Goal: Task Accomplishment & Management: Use online tool/utility

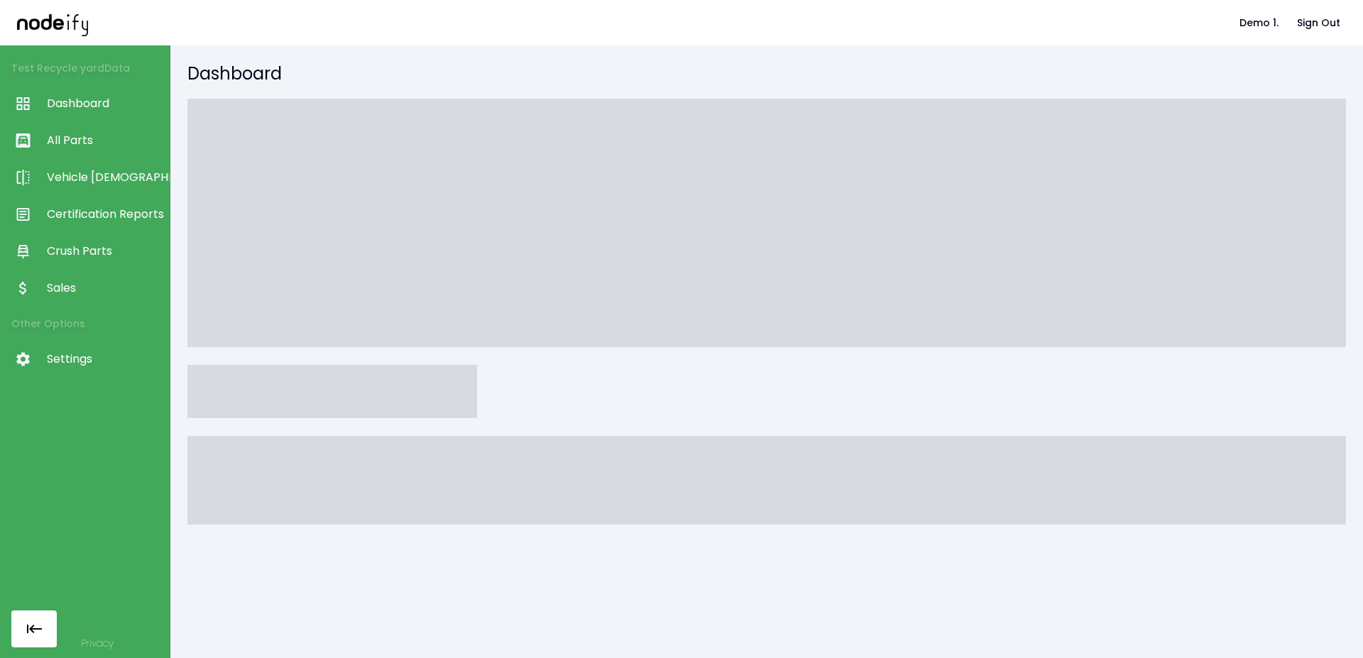
click at [89, 648] on link "Privacy" at bounding box center [97, 643] width 33 height 14
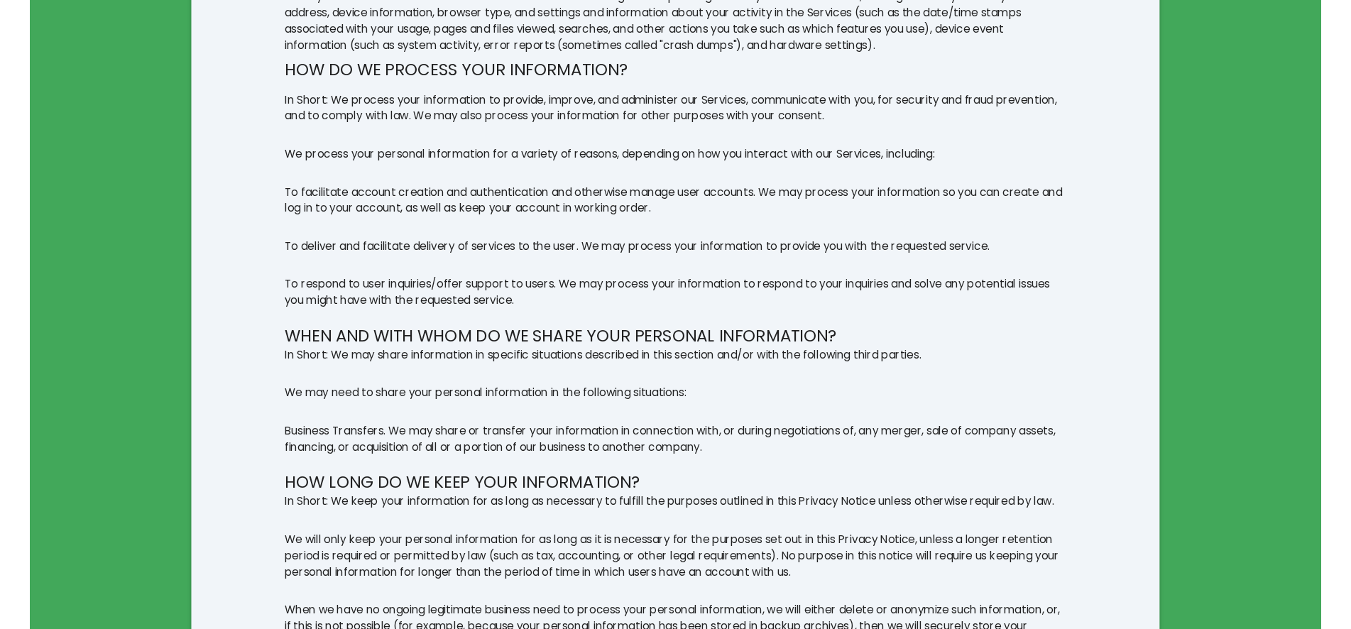
scroll to position [2028, 0]
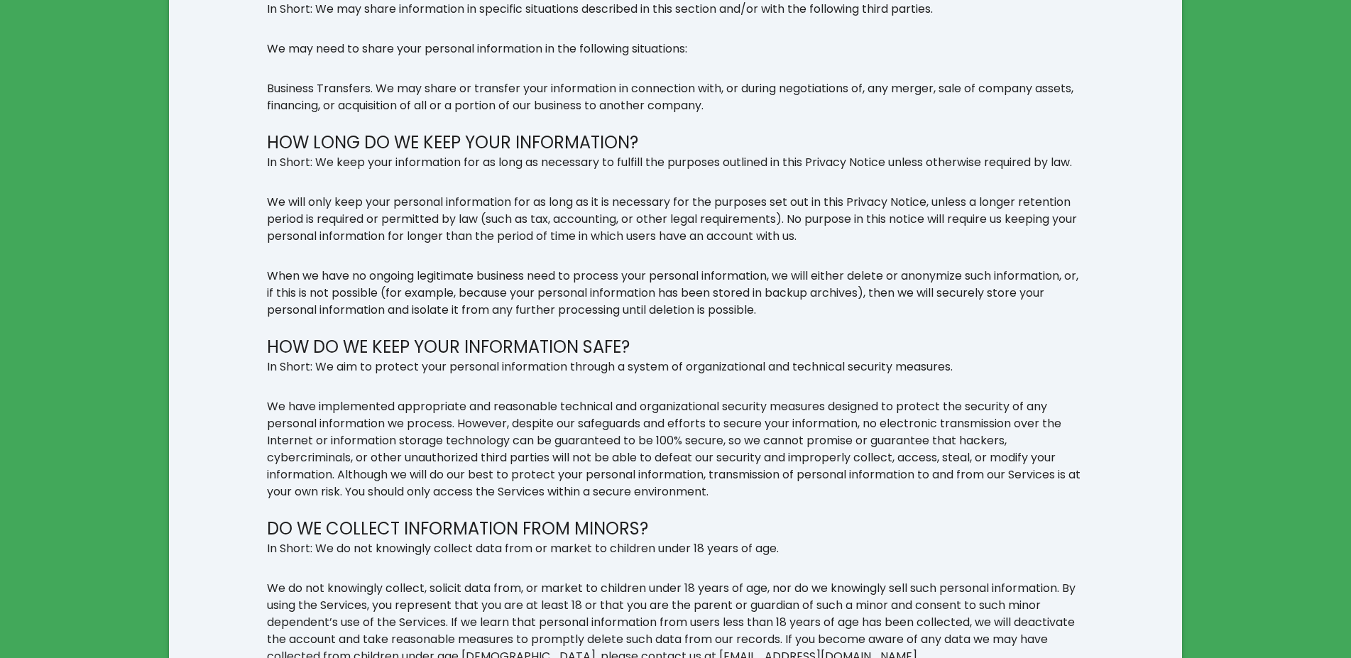
click at [368, 499] on p "We have implemented appropriate and reasonable technical and organizational sec…" at bounding box center [676, 449] width 818 height 102
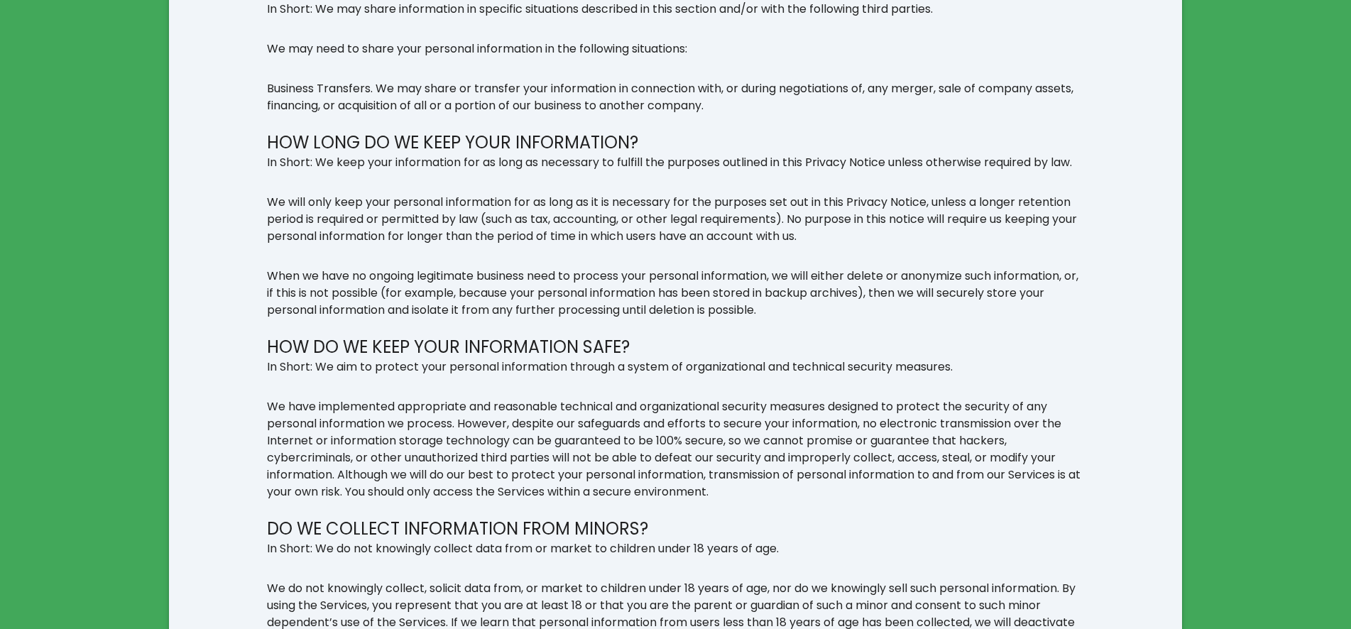
scroll to position [0, 0]
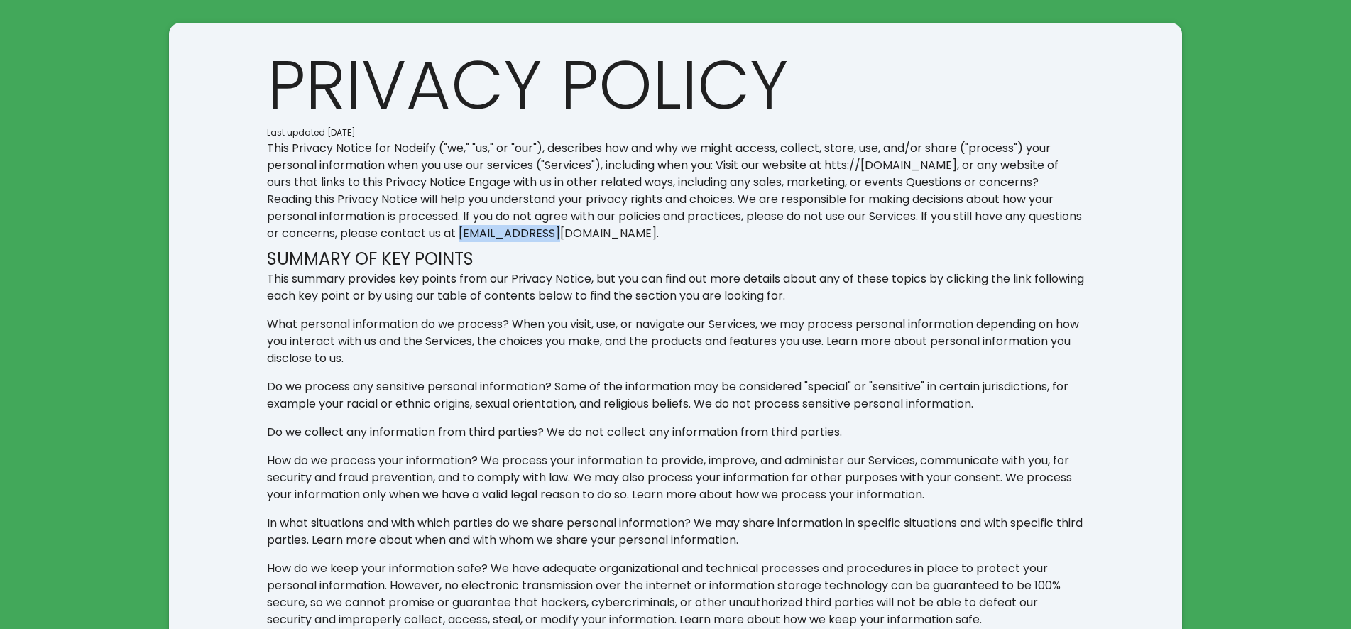
click at [508, 234] on link "help@nodeify.us" at bounding box center [558, 233] width 198 height 16
click at [535, 235] on p "This Privacy Notice for Nodeify ("we," "us," or "our"), describes how and why w…" at bounding box center [676, 191] width 818 height 102
click at [534, 236] on p "This Privacy Notice for Nodeify ("we," "us," or "our"), describes how and why w…" at bounding box center [676, 191] width 818 height 102
drag, startPoint x: 533, startPoint y: 236, endPoint x: 437, endPoint y: 228, distance: 96.9
click at [437, 228] on p "This Privacy Notice for Nodeify ("we," "us," or "our"), describes how and why w…" at bounding box center [676, 191] width 818 height 102
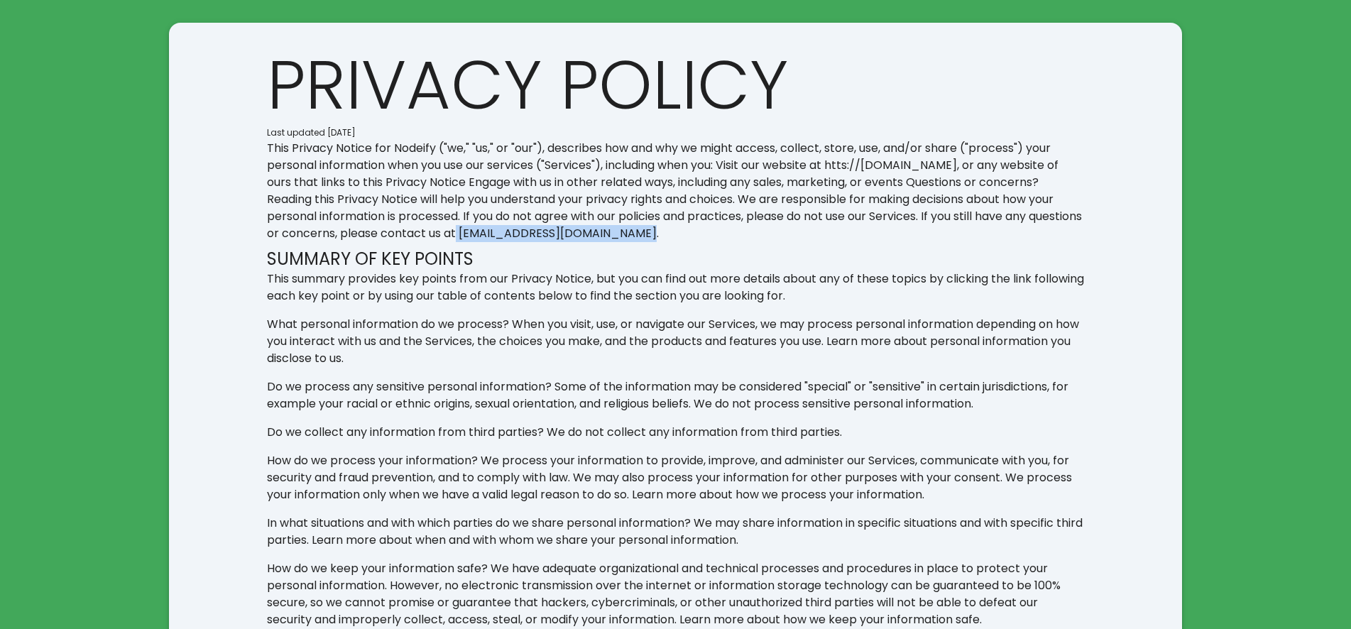
copy p "help@nodeify.us"
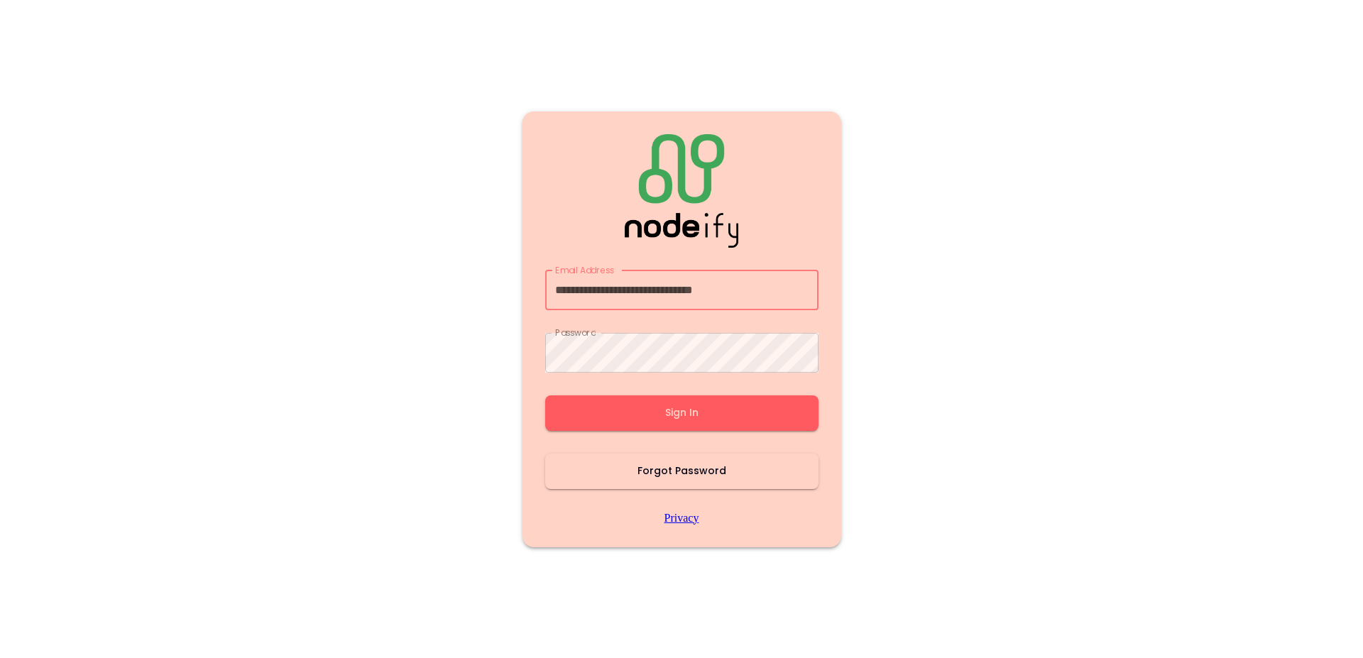
type input "**********"
click at [655, 405] on button "Sign In" at bounding box center [681, 413] width 273 height 36
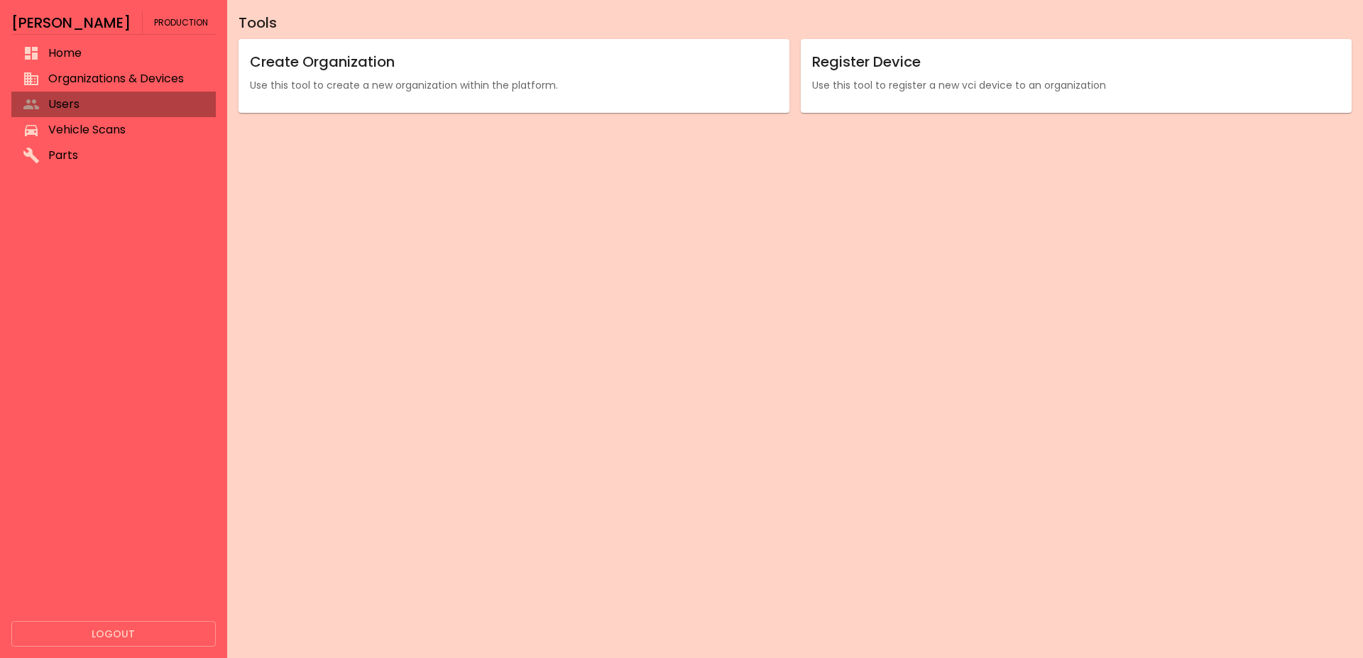
click at [98, 106] on span "Users" at bounding box center [126, 104] width 156 height 17
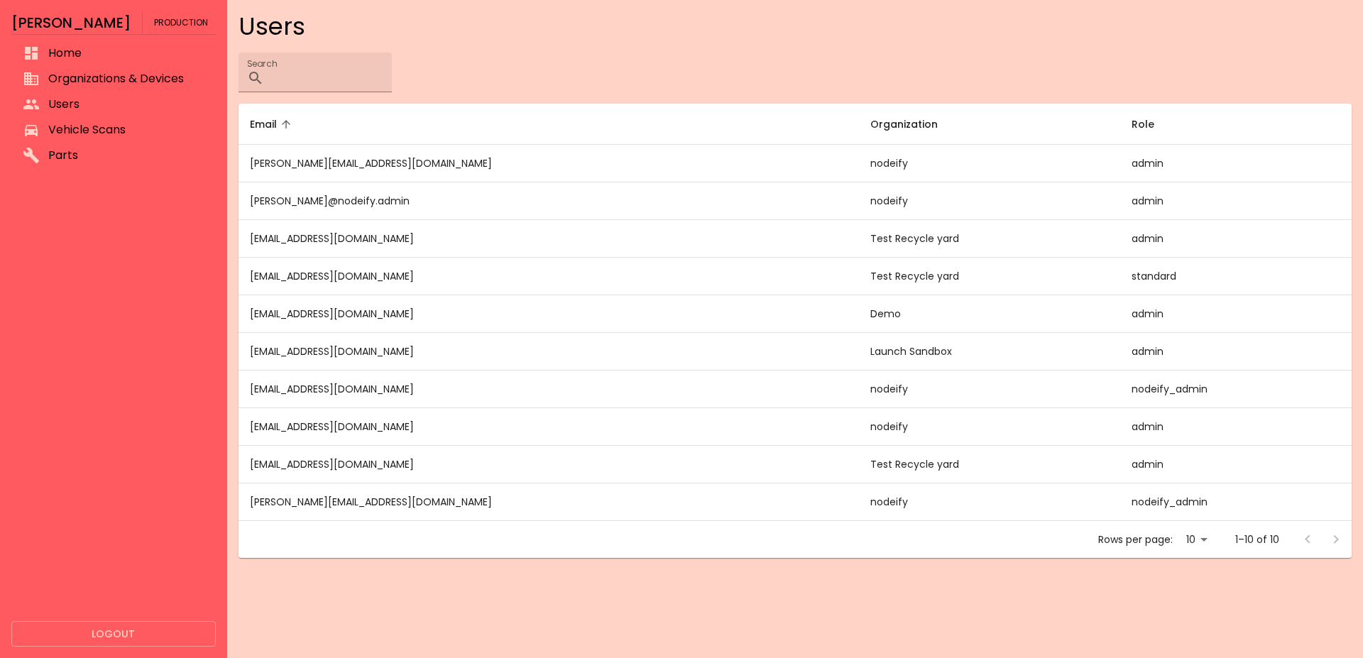
click at [92, 131] on span "Vehicle Scans" at bounding box center [126, 129] width 156 height 17
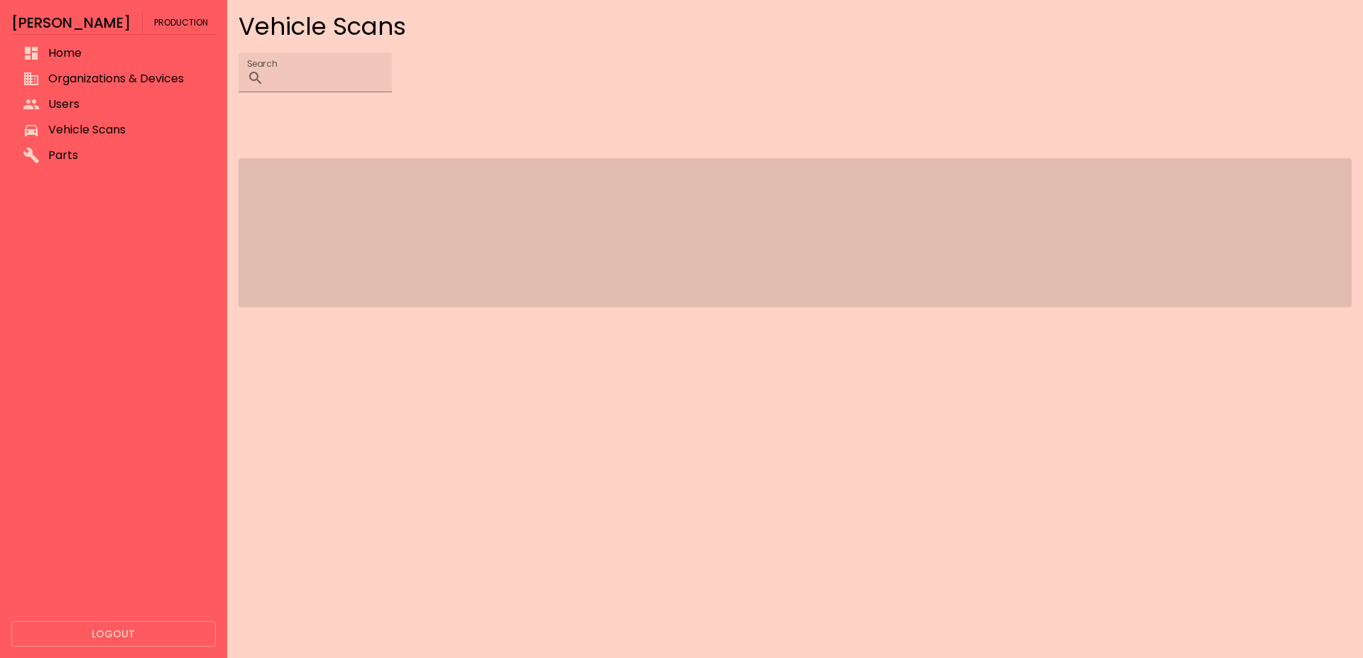
click at [102, 82] on span "Organizations & Devices" at bounding box center [126, 78] width 156 height 17
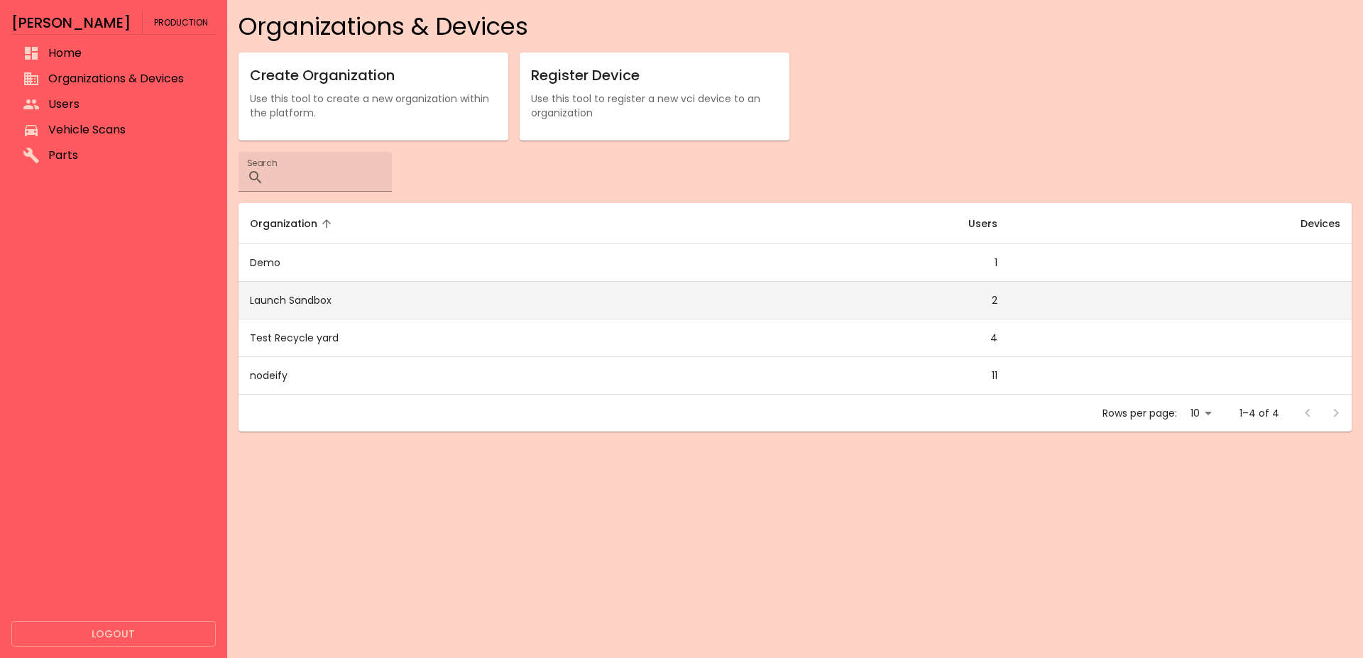
click at [349, 295] on td "Launch Sandbox" at bounding box center [475, 301] width 472 height 38
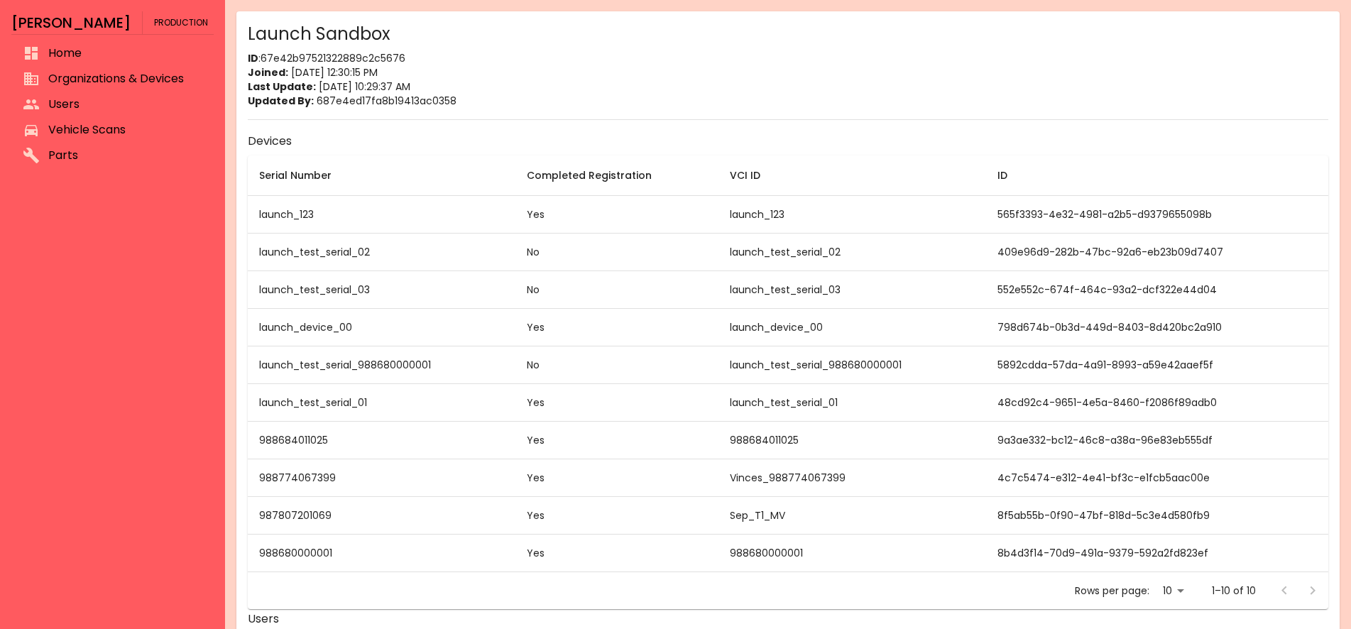
click at [383, 511] on td "987807201069" at bounding box center [382, 516] width 268 height 38
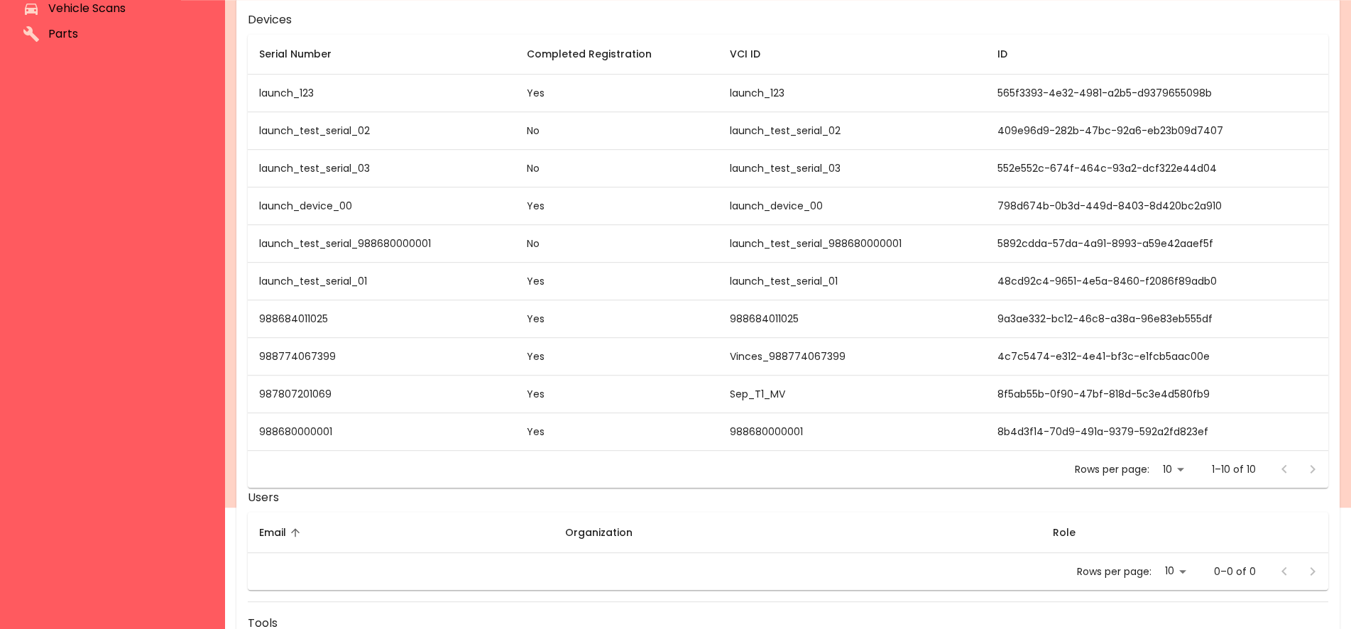
scroll to position [145, 0]
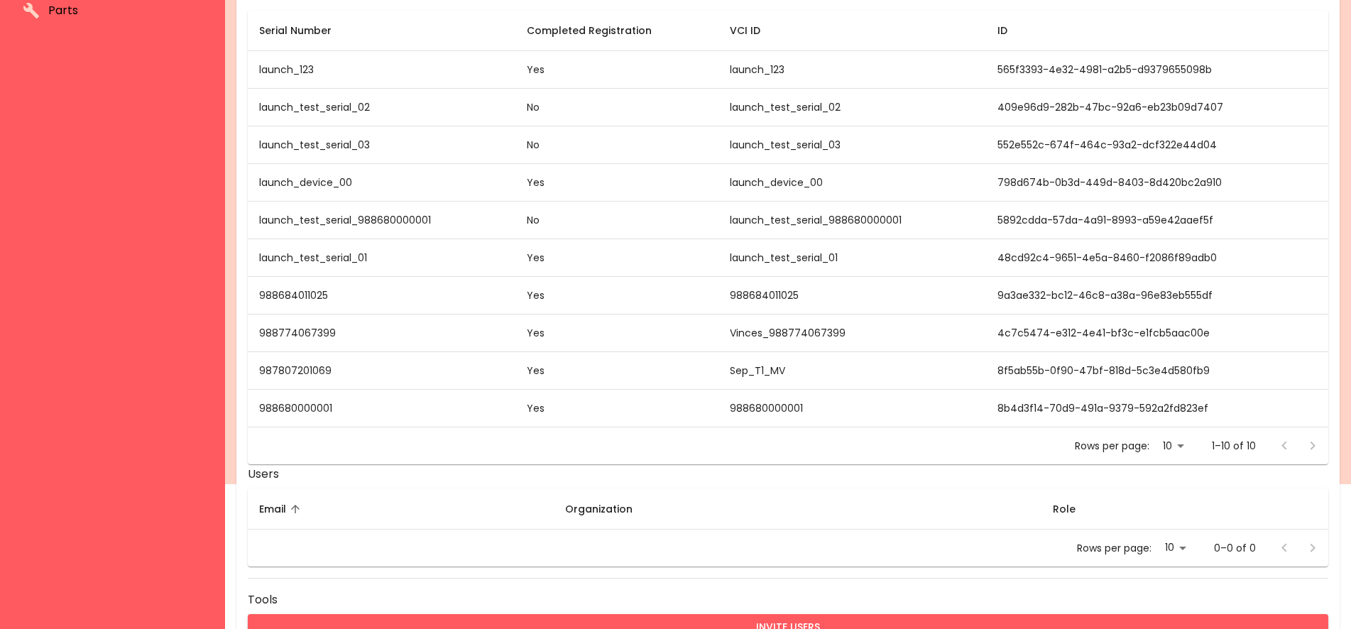
click at [283, 376] on td "987807201069" at bounding box center [382, 371] width 268 height 38
copy td "987807201069"
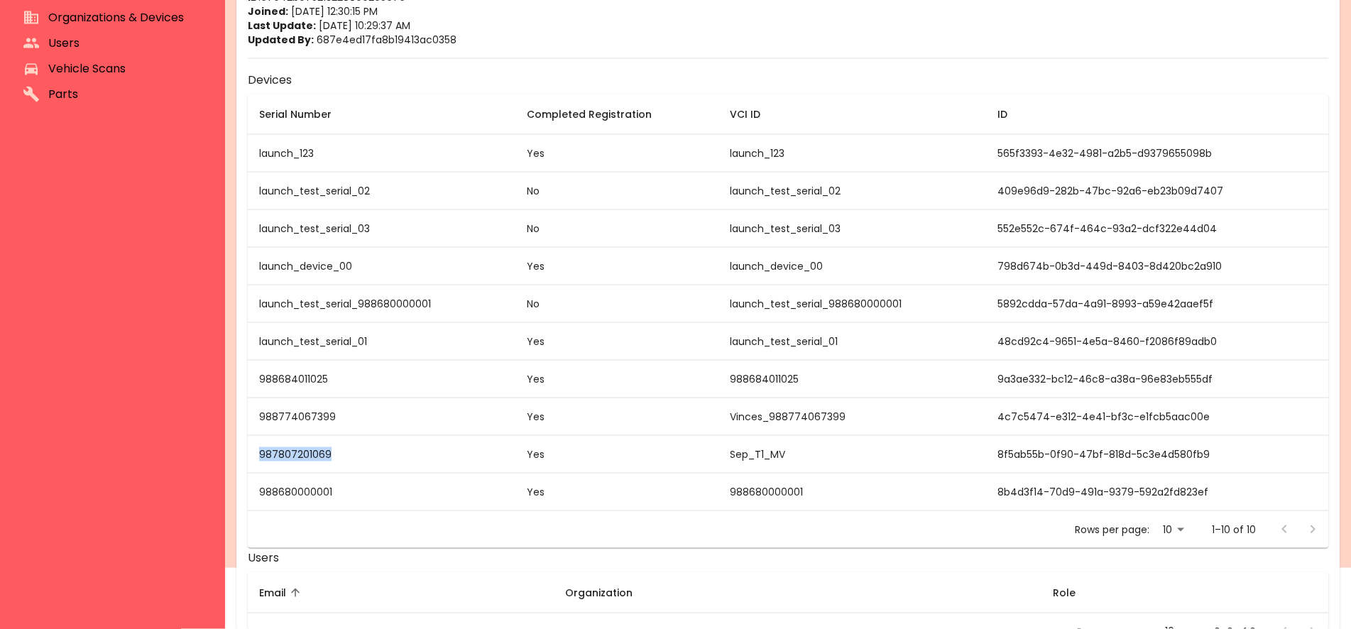
scroll to position [72, 0]
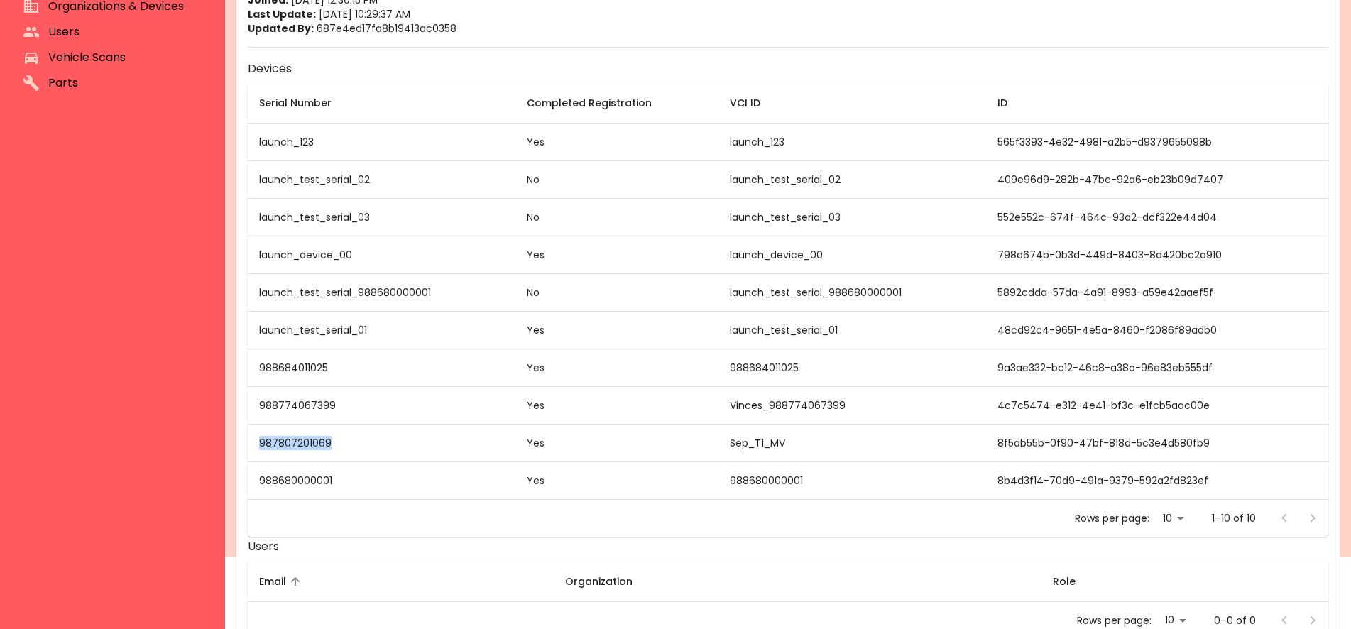
copy td "987807201069"
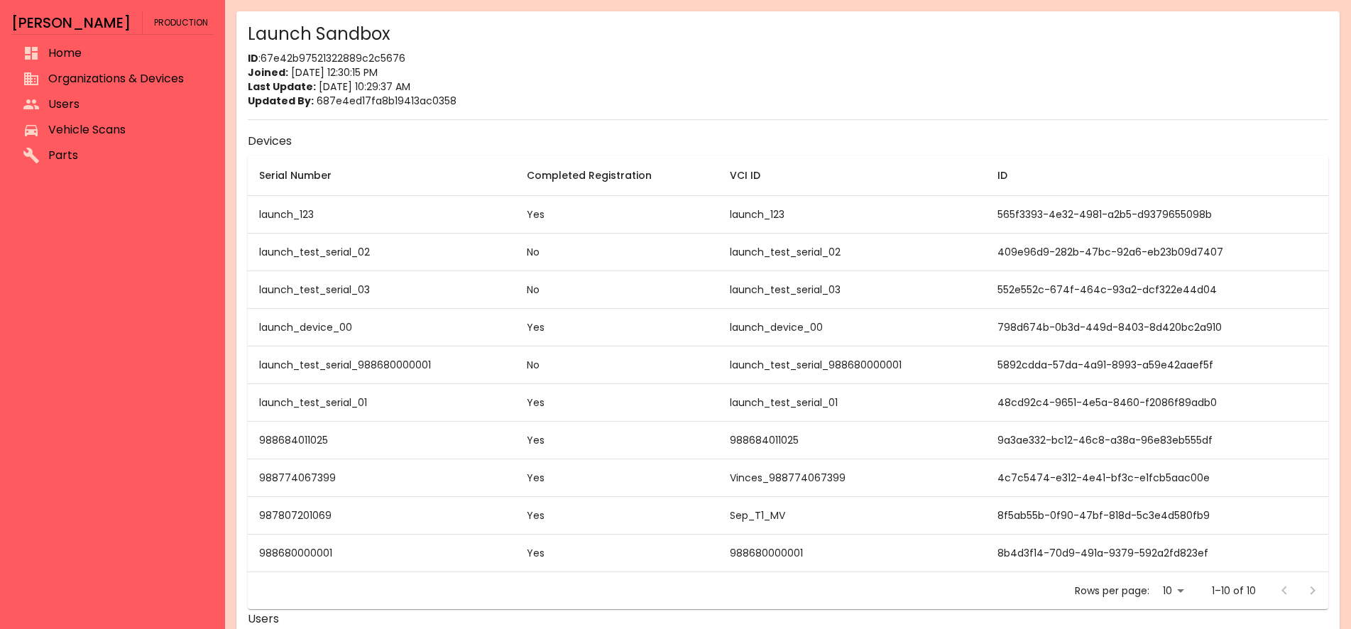
click at [385, 55] on p "ID : 67e42b97521322889c2c5676" at bounding box center [788, 58] width 1081 height 14
copy p "67e42b97521322889c2c5676"
click at [1027, 513] on td "8f5ab55b-0f90-47bf-818d-5c3e4d580fb9" at bounding box center [1157, 516] width 342 height 38
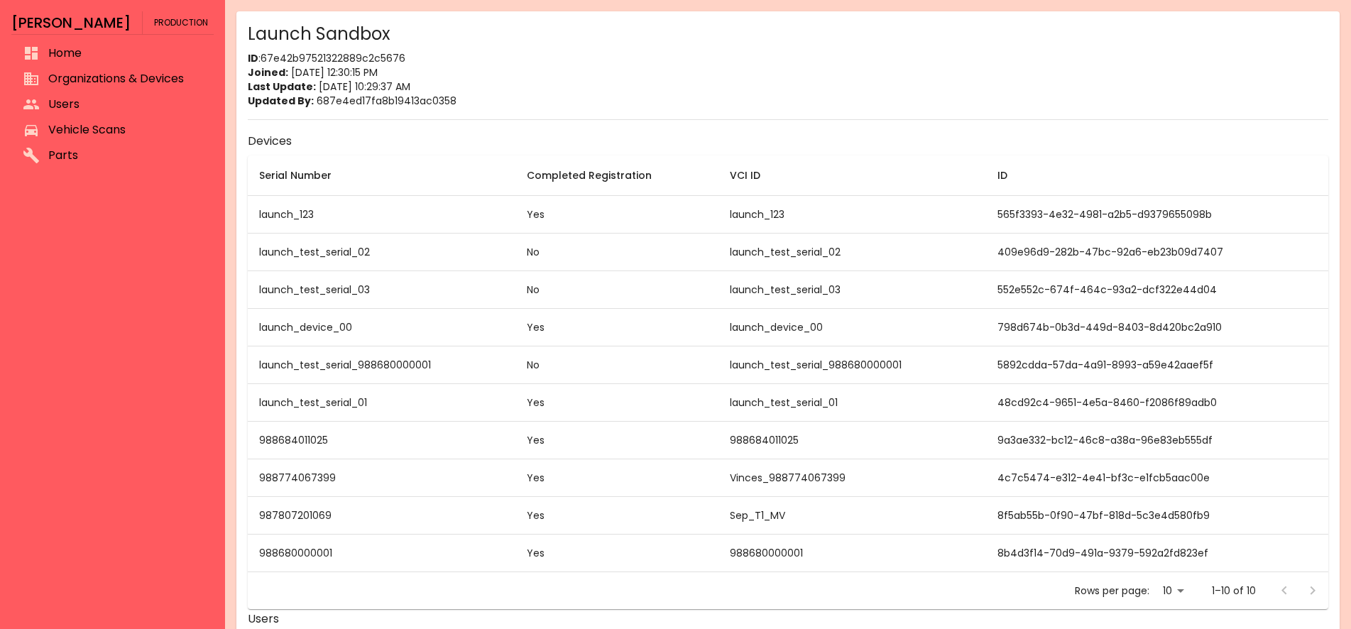
click at [1027, 513] on td "8f5ab55b-0f90-47bf-818d-5c3e4d580fb9" at bounding box center [1157, 516] width 342 height 38
click at [283, 515] on td "987807201069" at bounding box center [382, 516] width 268 height 38
copy td "987807201069"
click at [763, 514] on td "Sep_T1_MV" at bounding box center [853, 516] width 268 height 38
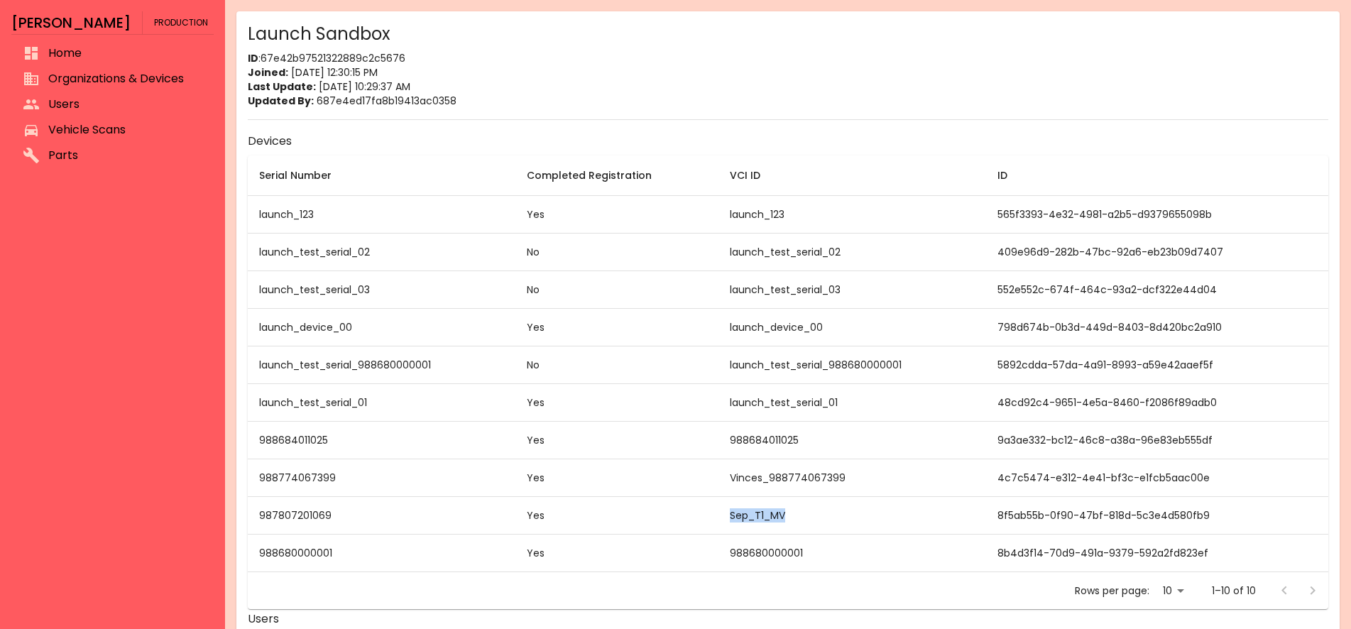
click at [763, 514] on td "Sep_T1_MV" at bounding box center [853, 516] width 268 height 38
click at [301, 511] on td "987807201069" at bounding box center [382, 516] width 268 height 38
copy td "987807201069"
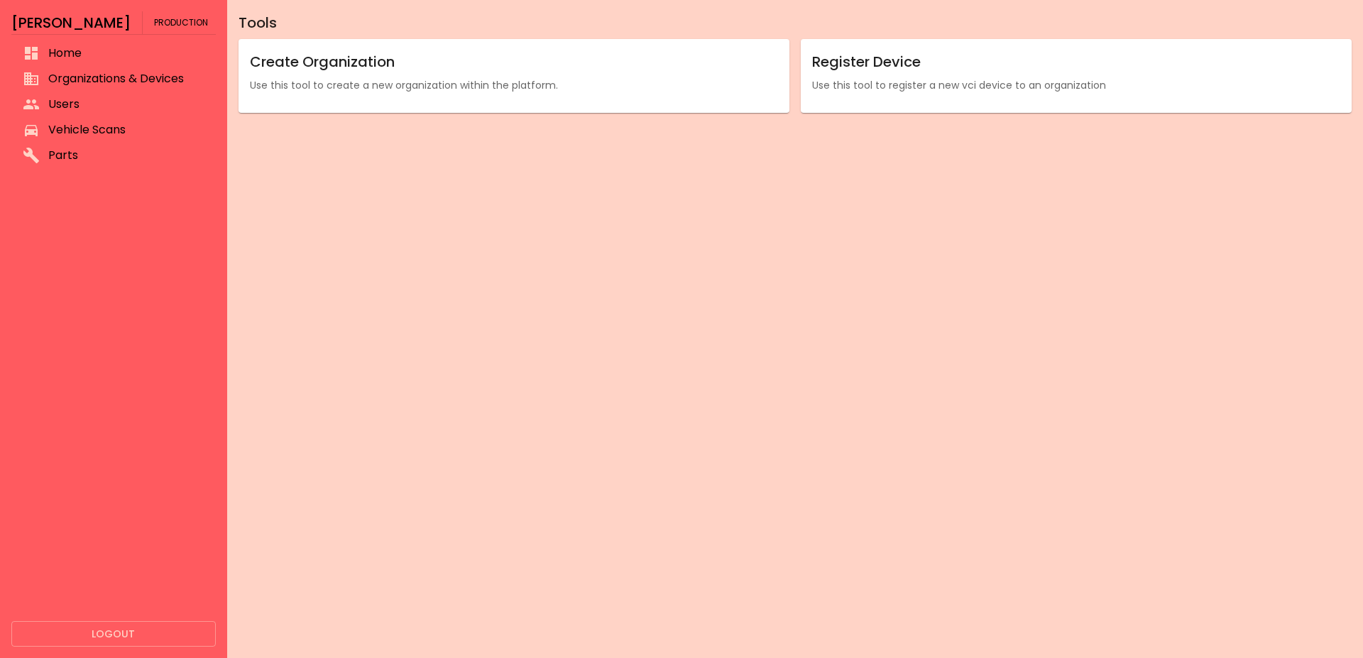
click at [887, 90] on p "Use this tool to register a new vci device to an organization" at bounding box center [1076, 85] width 528 height 14
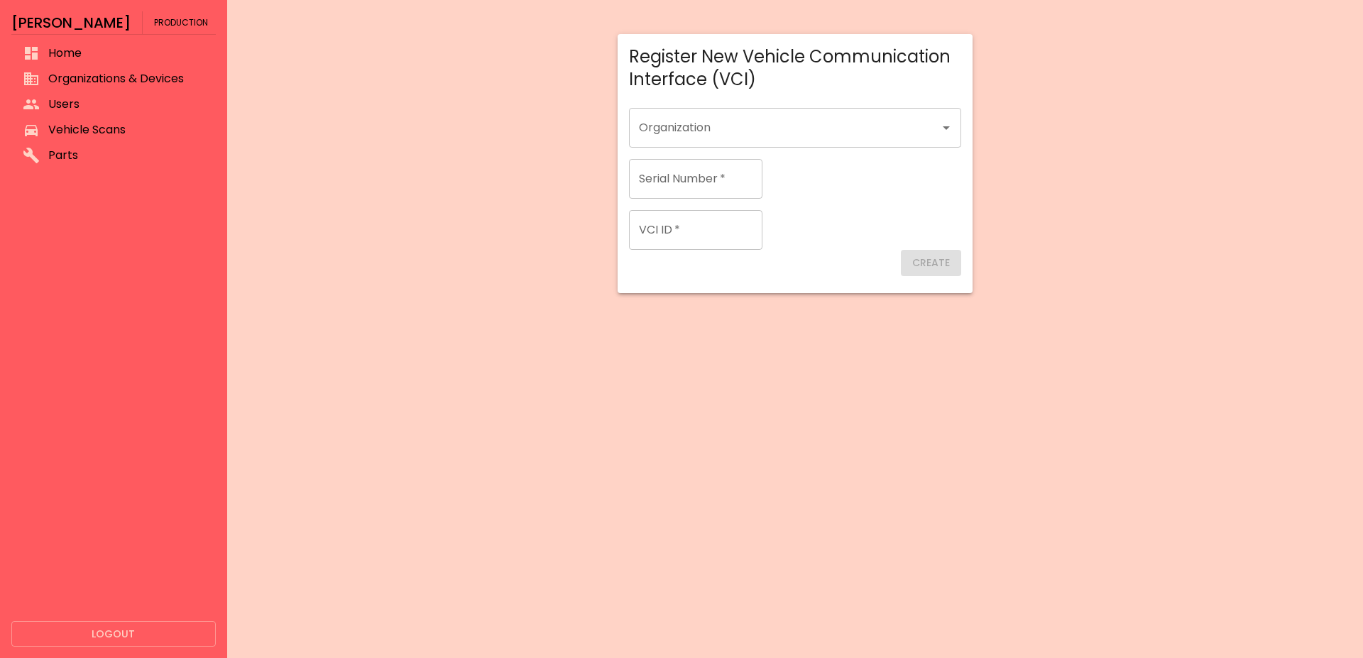
click at [726, 133] on input "Organization" at bounding box center [784, 127] width 298 height 27
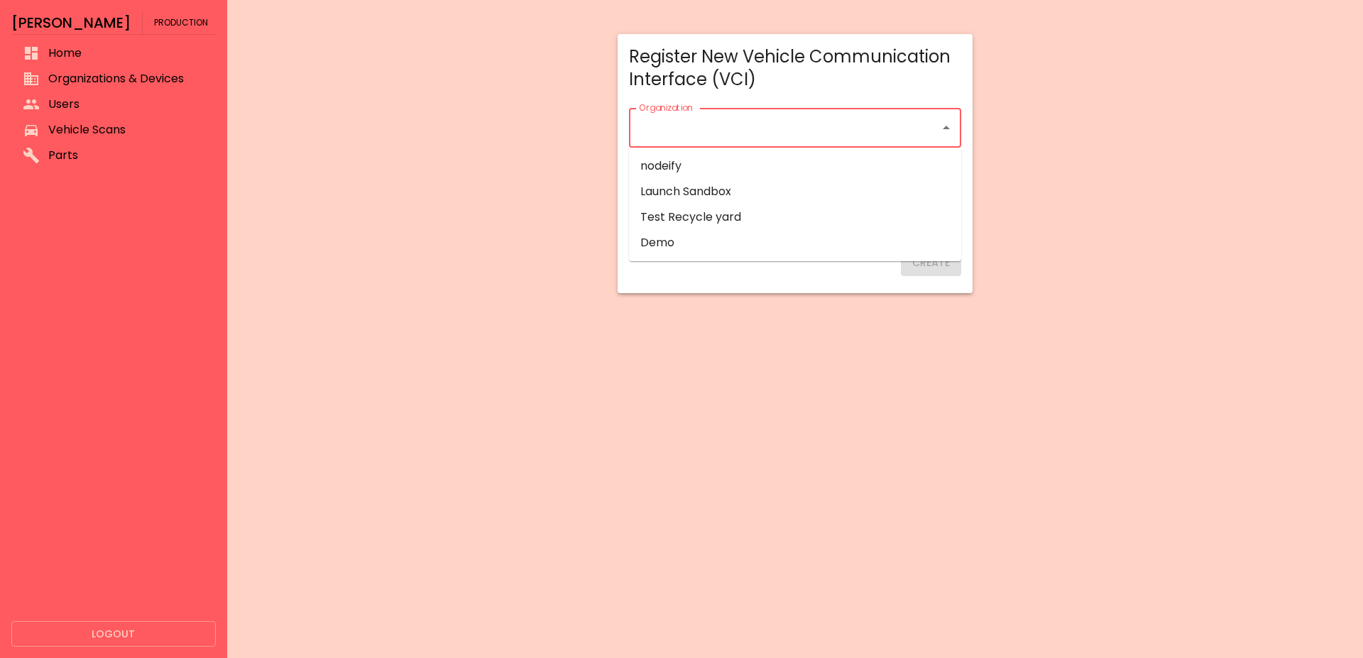
click at [728, 127] on input "Organization" at bounding box center [784, 127] width 298 height 27
click at [724, 181] on li "Launch Sandbox" at bounding box center [795, 192] width 332 height 26
type input "**********"
click at [698, 194] on input "Serial Number   *" at bounding box center [695, 179] width 133 height 40
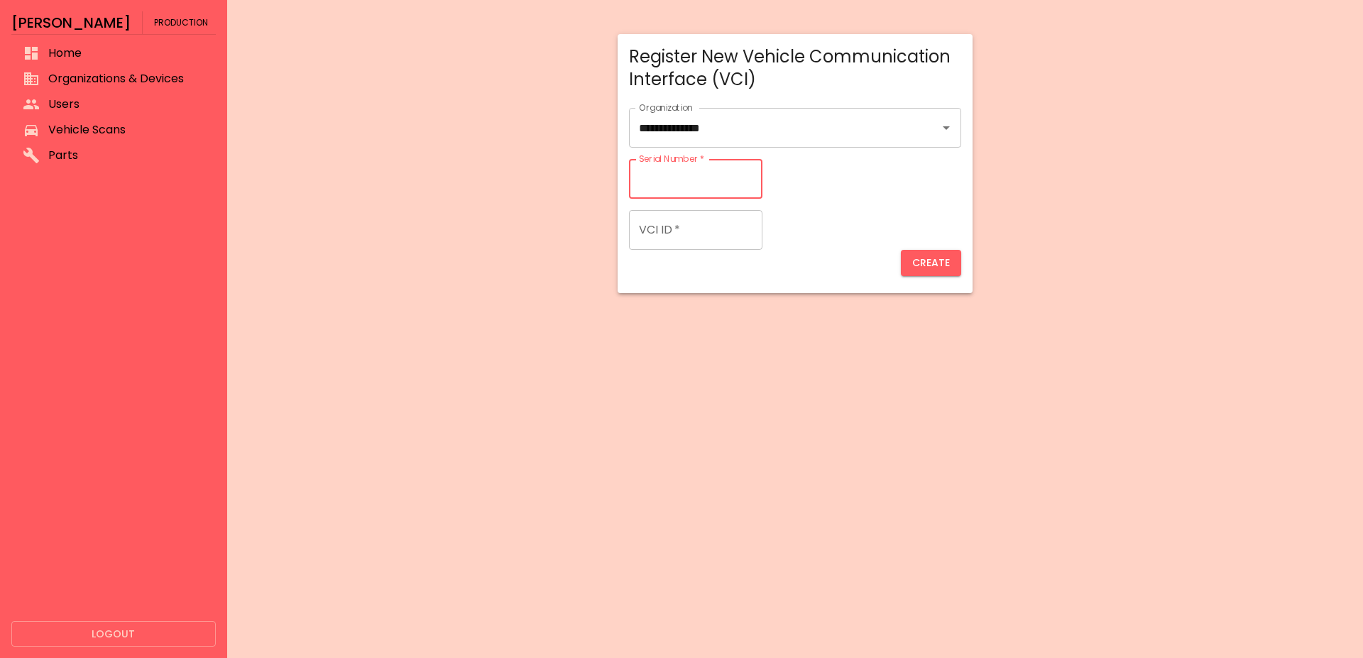
paste input "**********"
type input "**********"
click at [699, 237] on input "VCI ID   *" at bounding box center [695, 230] width 133 height 40
paste input "**********"
paste input "text"
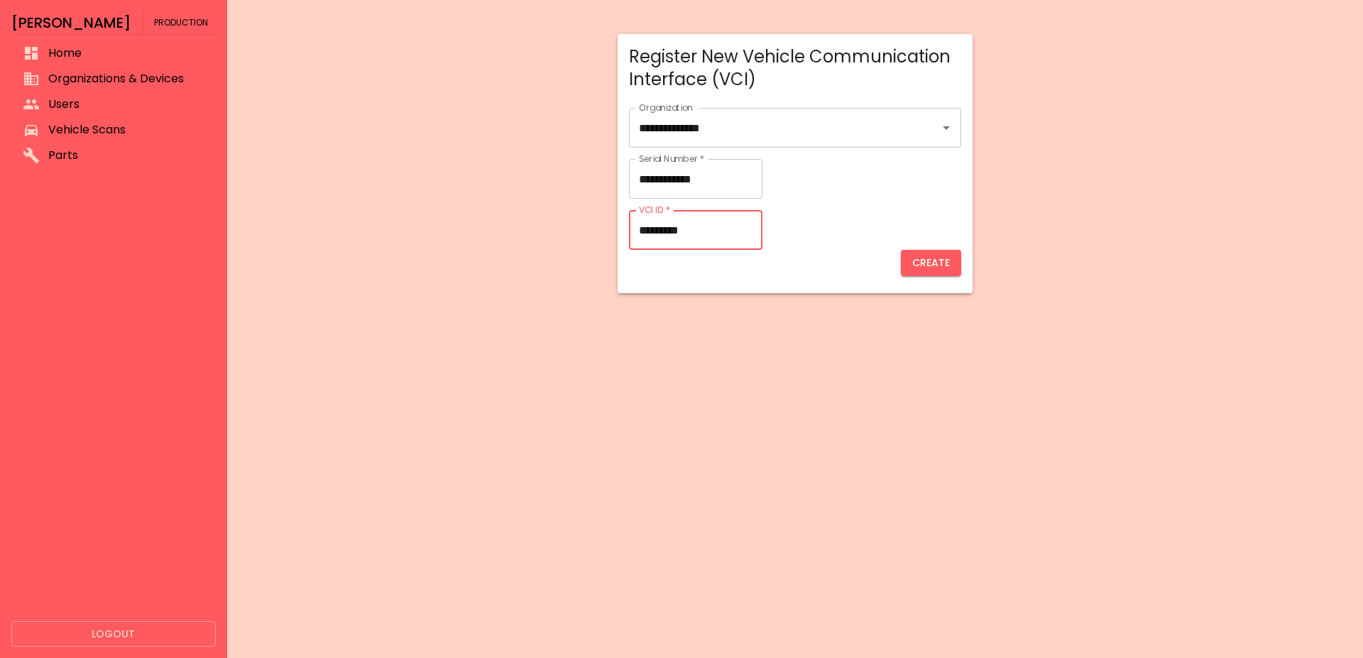
type input "*********"
click at [929, 266] on button "Create" at bounding box center [931, 263] width 60 height 26
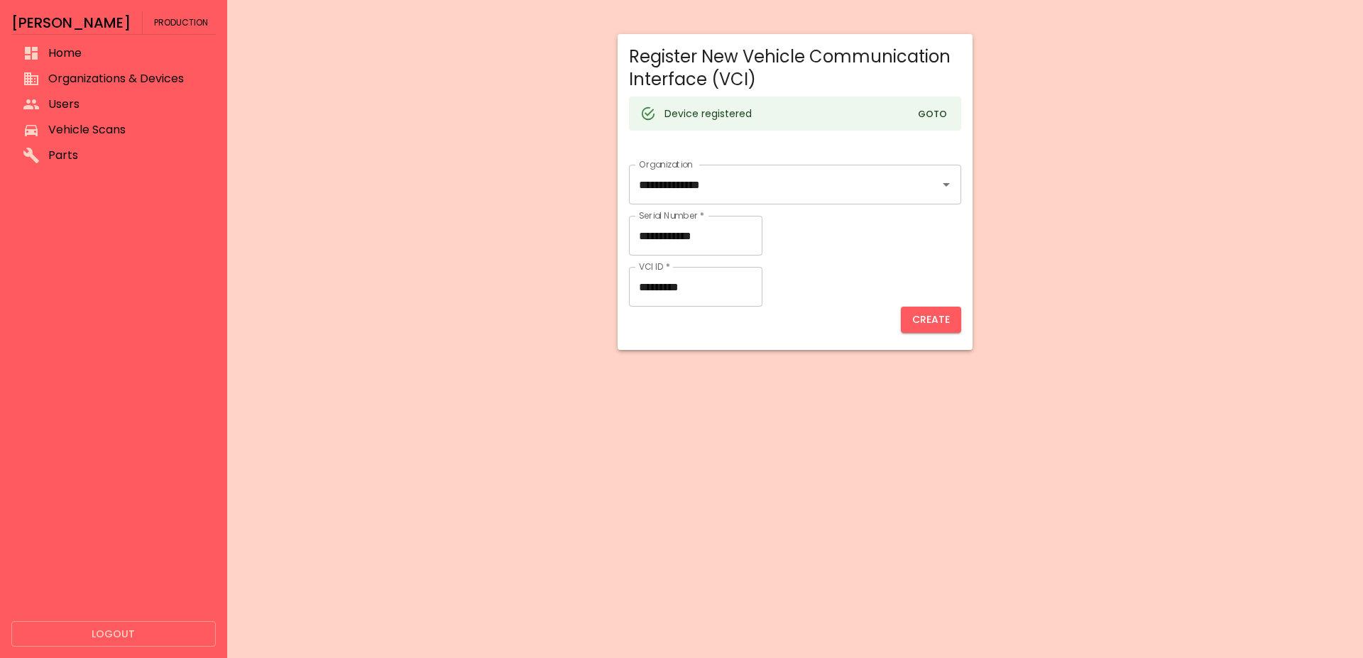
click at [938, 107] on button "Goto" at bounding box center [932, 115] width 45 height 22
